Goal: Navigation & Orientation: Understand site structure

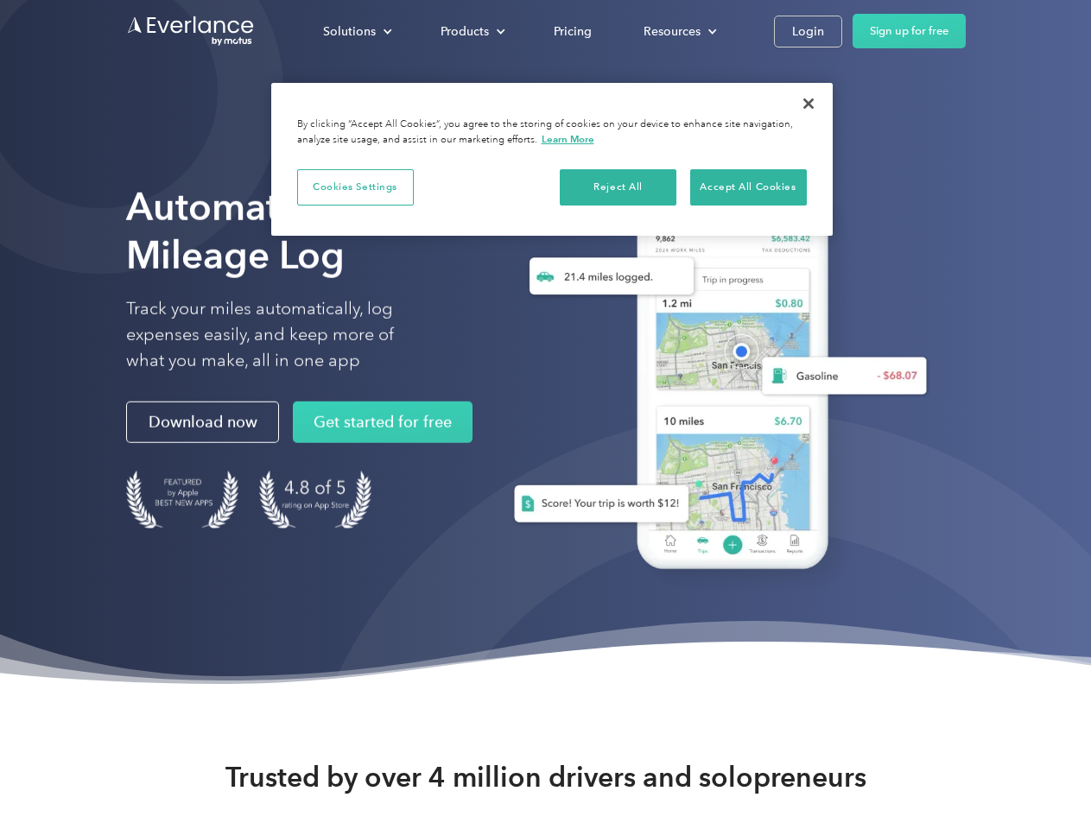
click at [357, 31] on div "Solutions" at bounding box center [349, 32] width 53 height 22
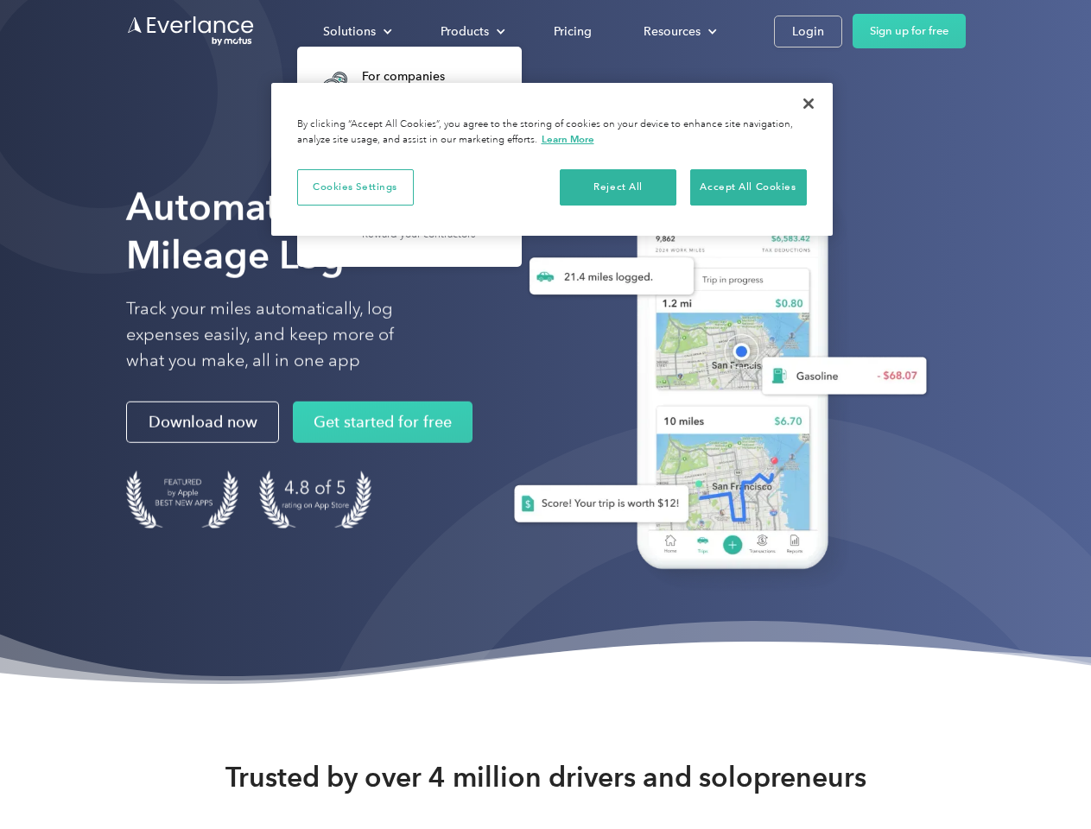
click at [471, 31] on div "Products" at bounding box center [464, 32] width 48 height 22
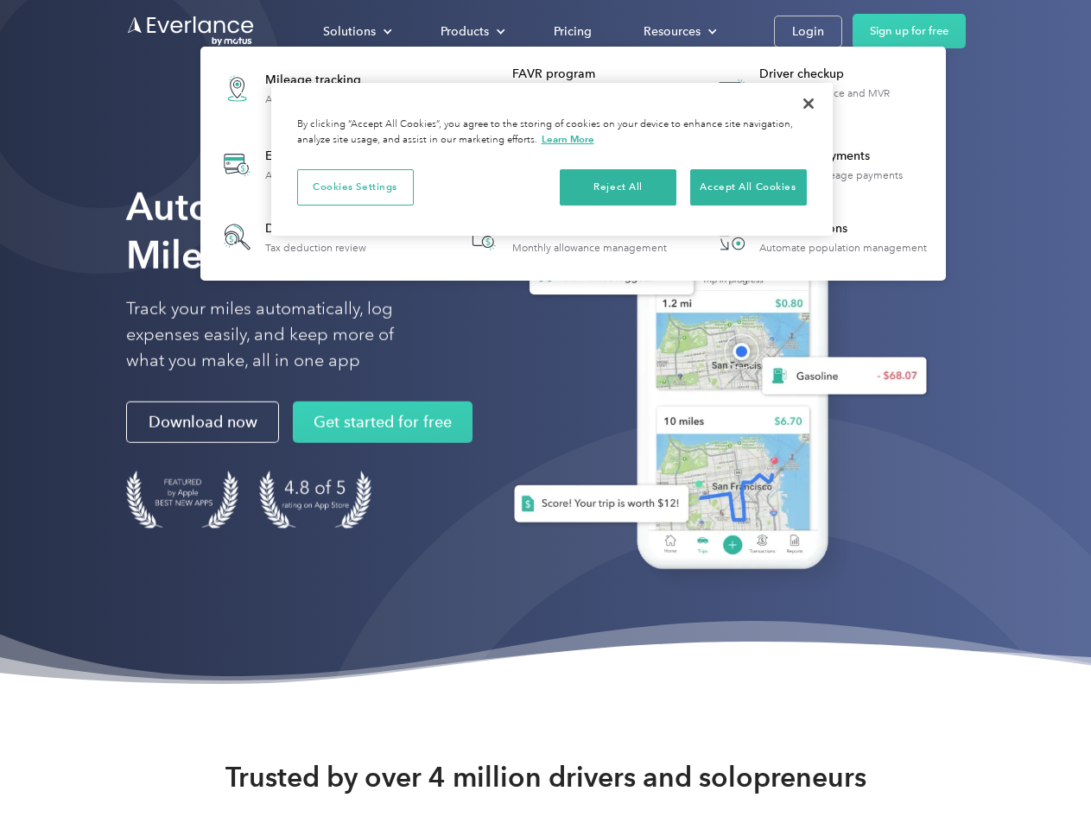
click at [678, 31] on div "Resources" at bounding box center [671, 32] width 57 height 22
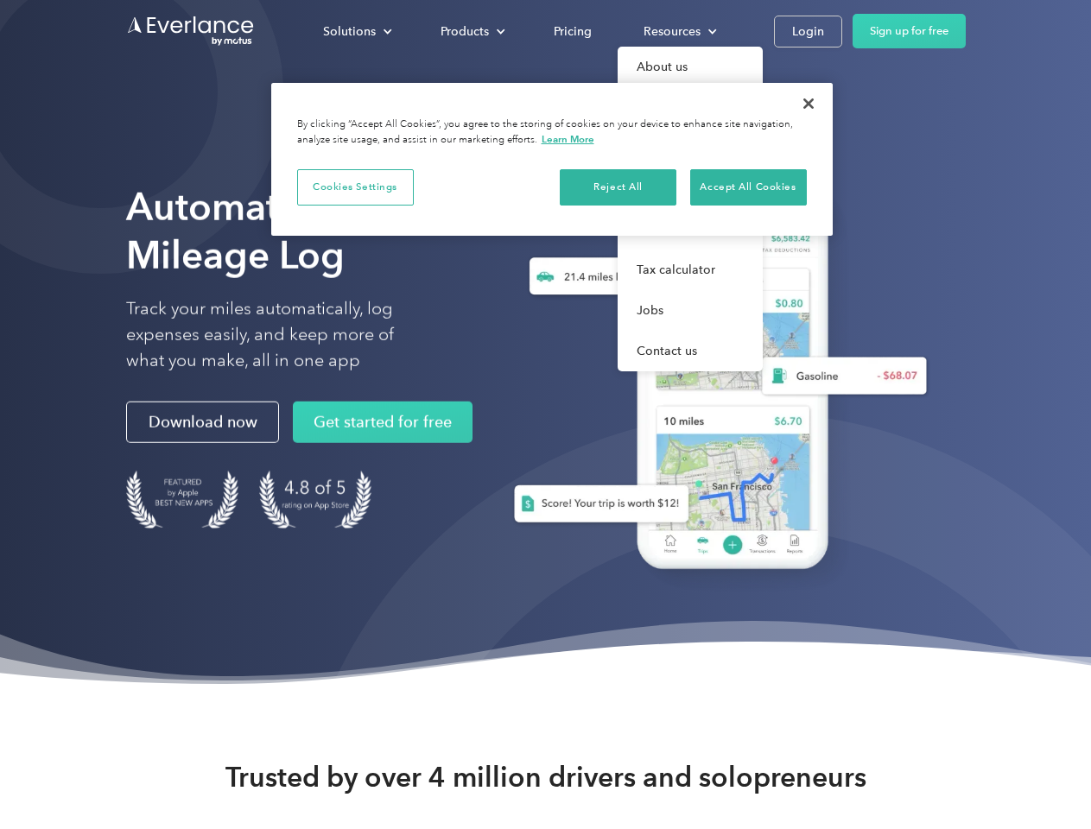
click at [355, 187] on button "Cookies Settings" at bounding box center [355, 187] width 117 height 36
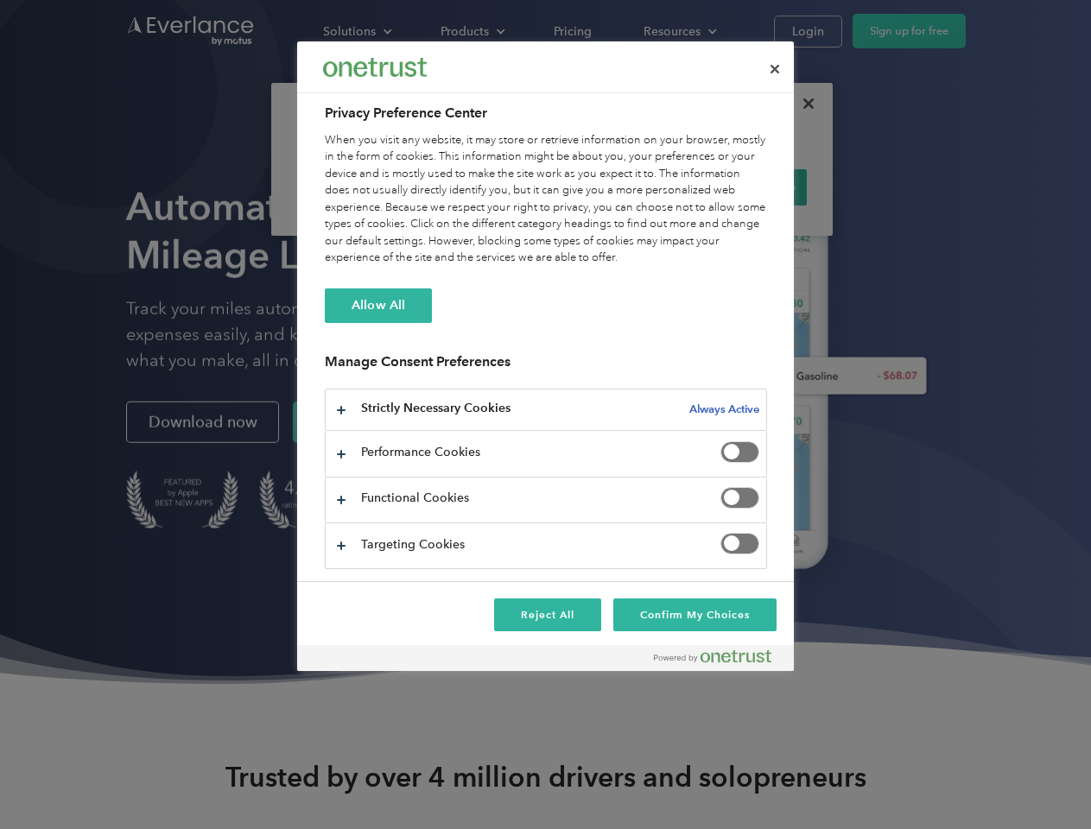
click at [618, 187] on div "When you visit any website, it may store or retrieve information on your browse…" at bounding box center [546, 199] width 442 height 135
click at [748, 187] on div "When you visit any website, it may store or retrieve information on your browse…" at bounding box center [546, 199] width 442 height 135
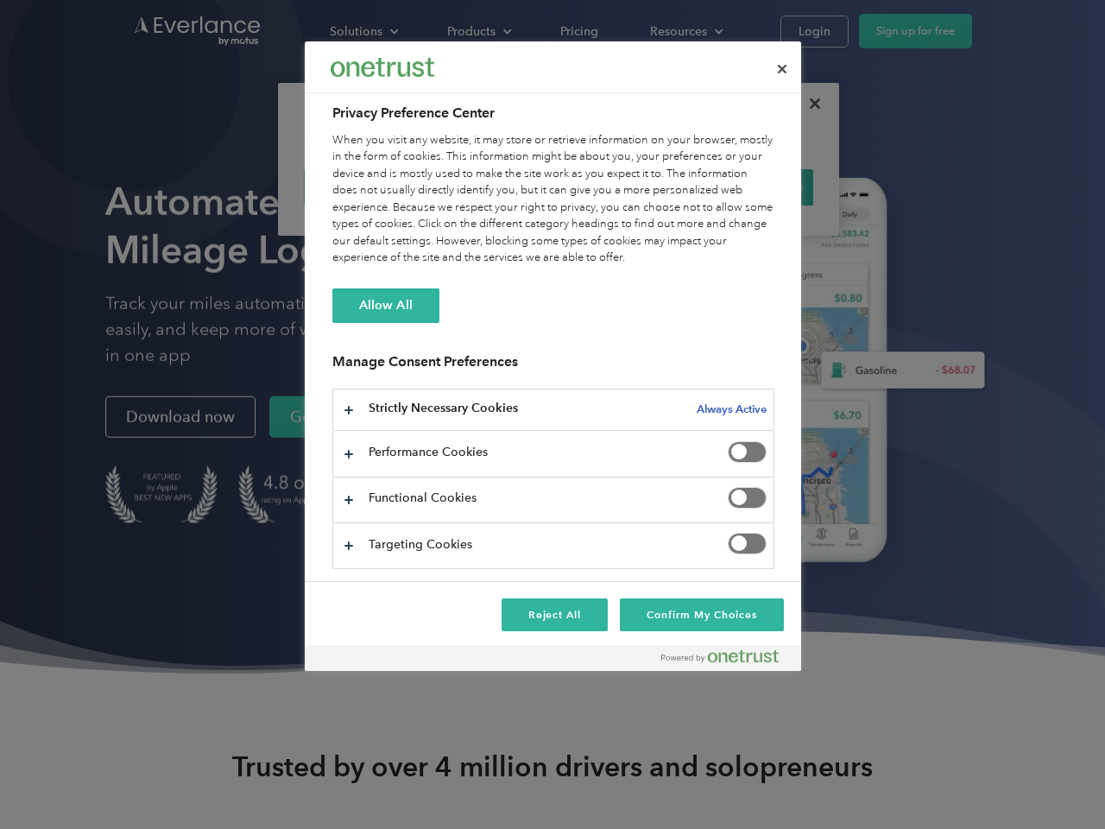
click at [808, 104] on div at bounding box center [552, 414] width 1105 height 829
